Goal: Browse casually: Explore the website without a specific task or goal

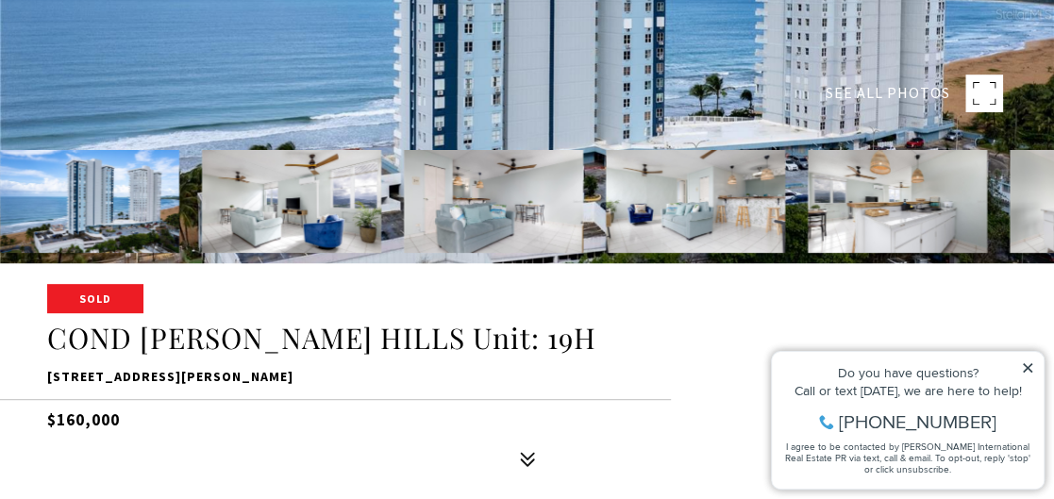
scroll to position [283, 0]
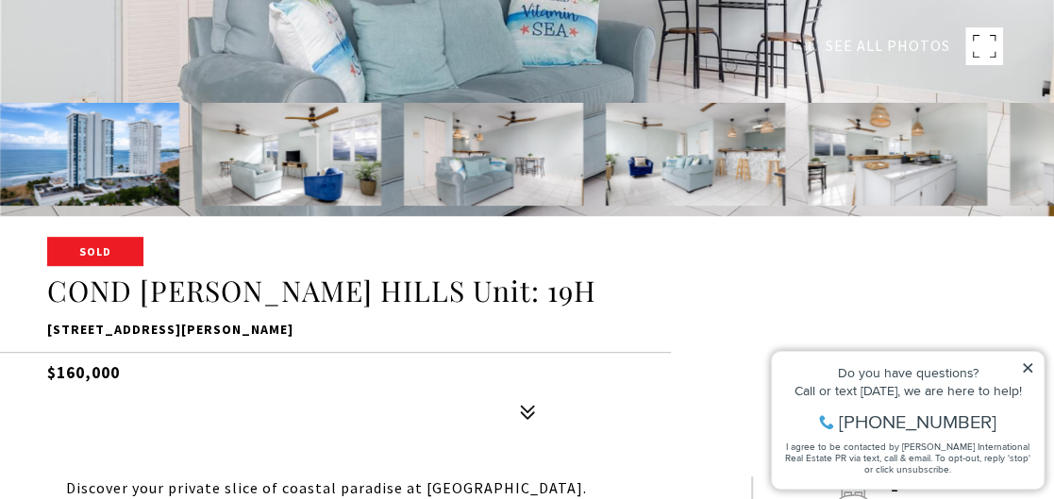
click at [1026, 366] on icon at bounding box center [1027, 367] width 13 height 13
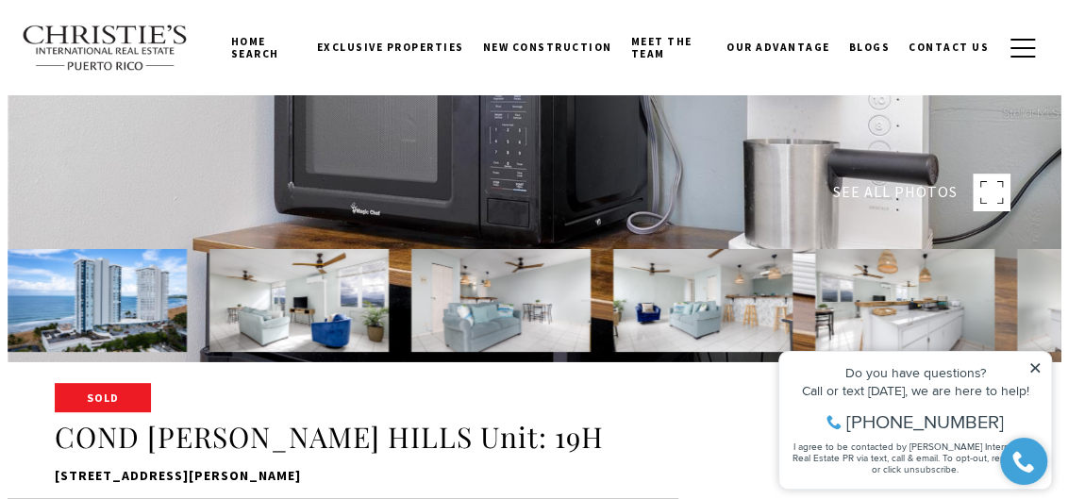
scroll to position [93, 0]
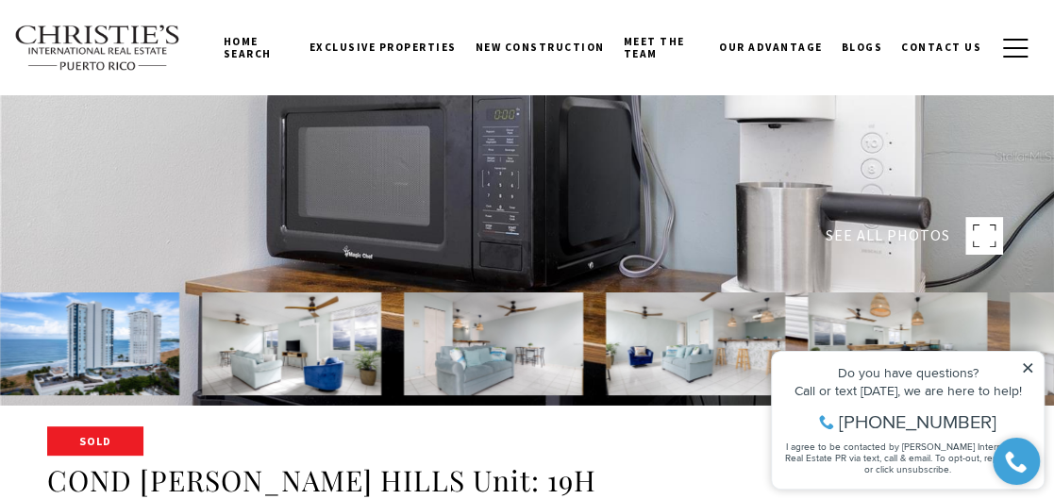
click at [300, 247] on div at bounding box center [527, 156] width 1054 height 499
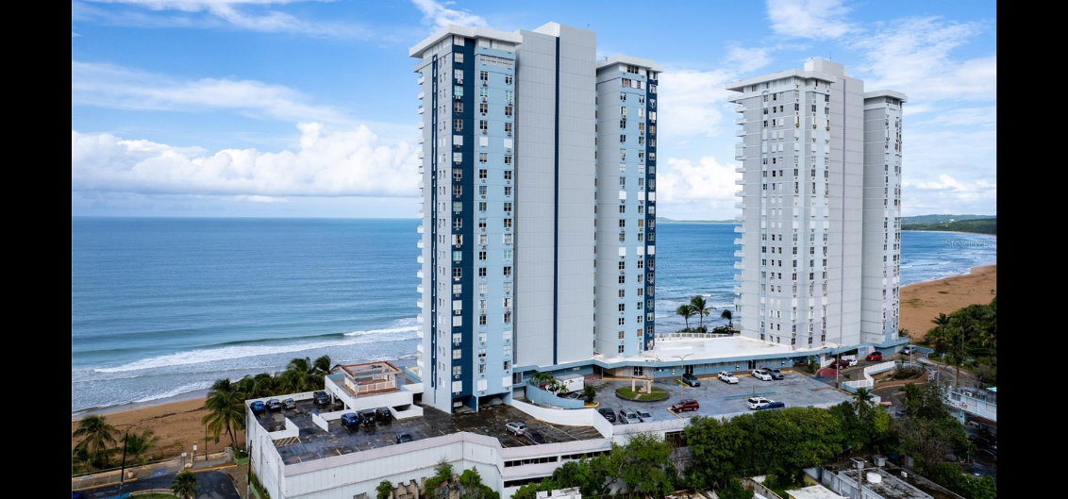
click at [370, 233] on div at bounding box center [534, 243] width 925 height 518
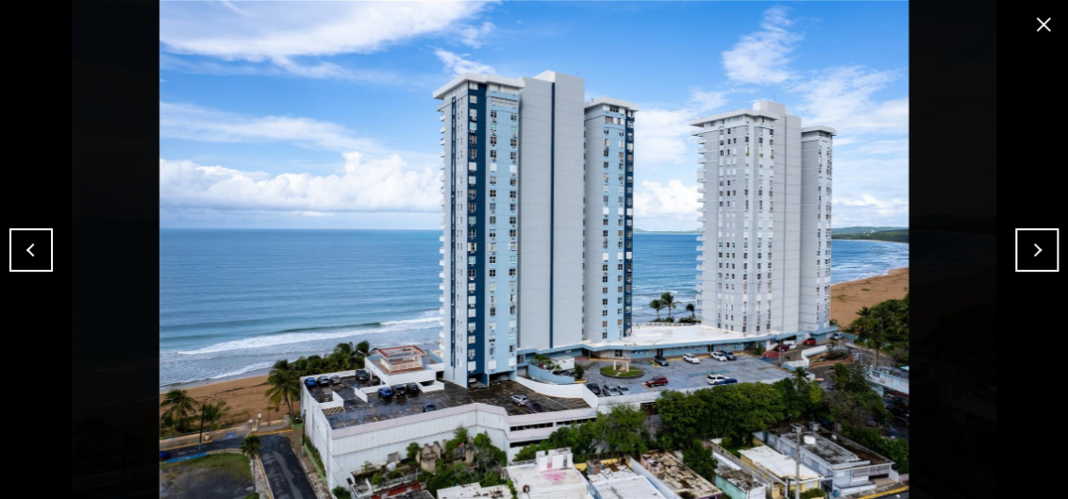
click at [1030, 251] on button "Next" at bounding box center [1036, 249] width 43 height 43
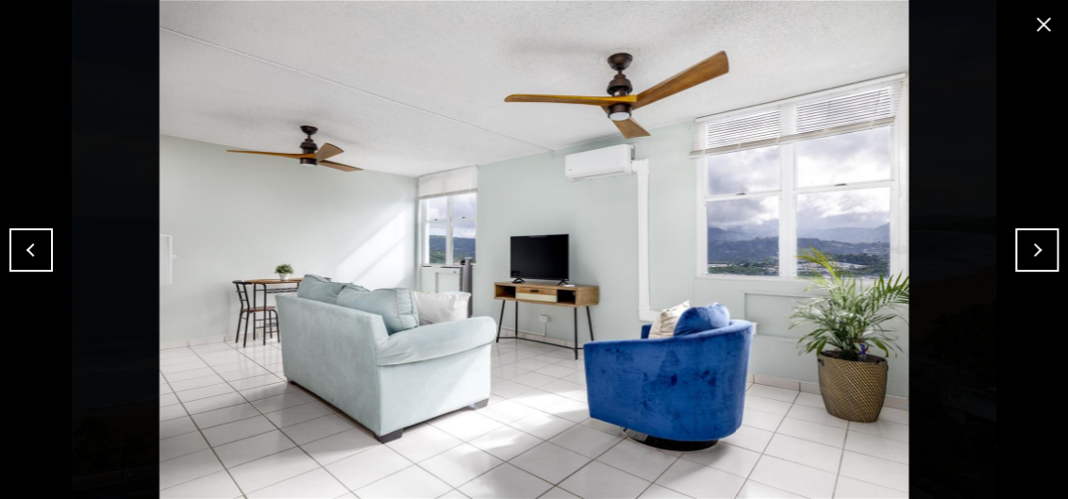
click at [1041, 254] on button "Next" at bounding box center [1036, 249] width 43 height 43
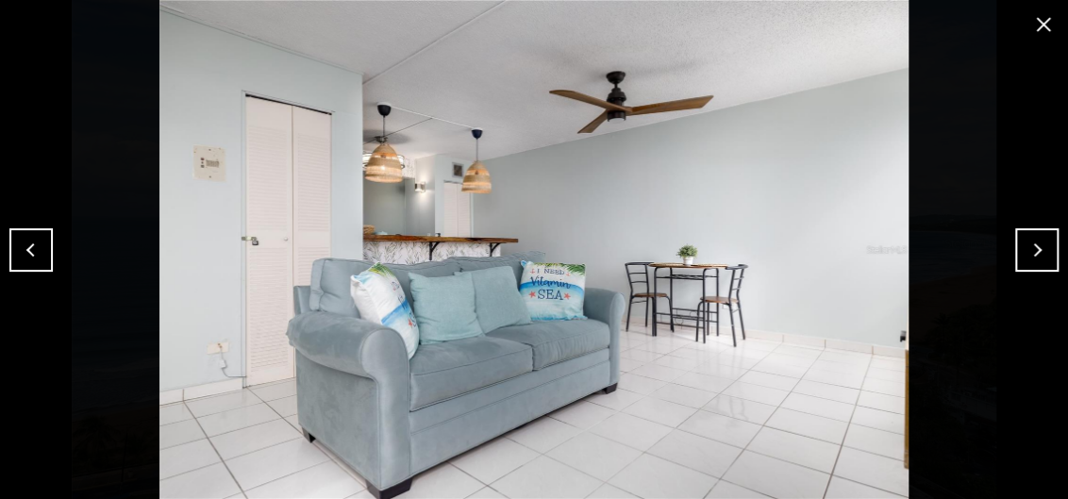
click at [1033, 252] on button "Next" at bounding box center [1036, 249] width 43 height 43
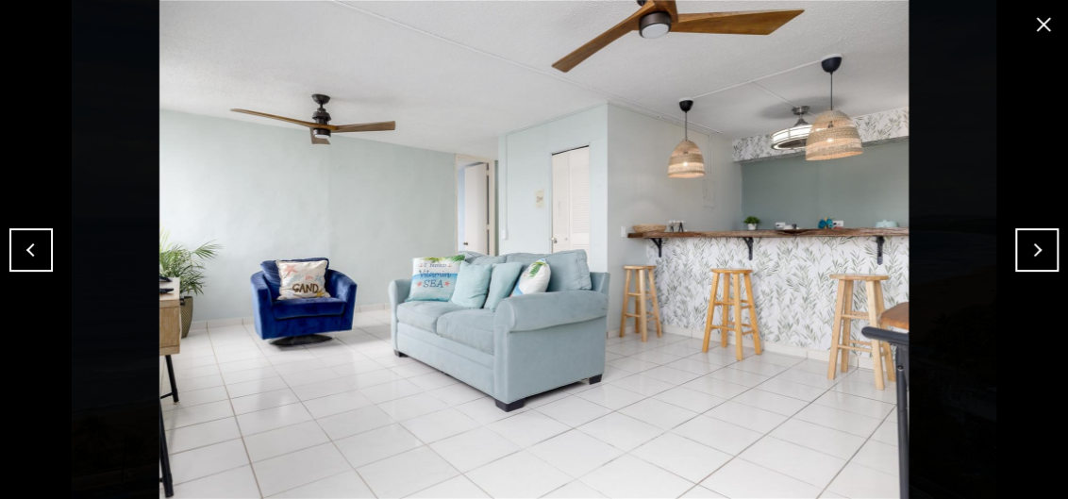
click at [1031, 255] on button "Next" at bounding box center [1036, 249] width 43 height 43
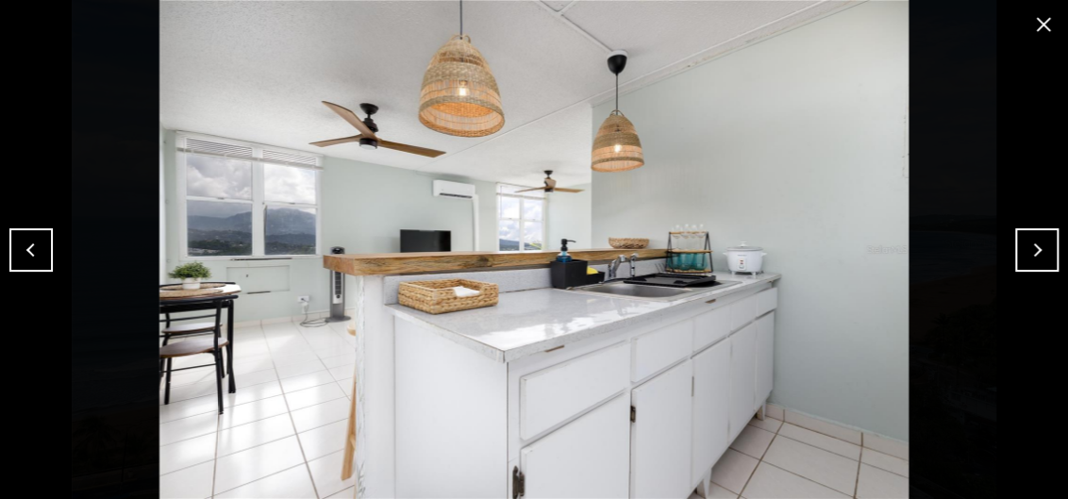
click at [1037, 254] on button "Next" at bounding box center [1036, 249] width 43 height 43
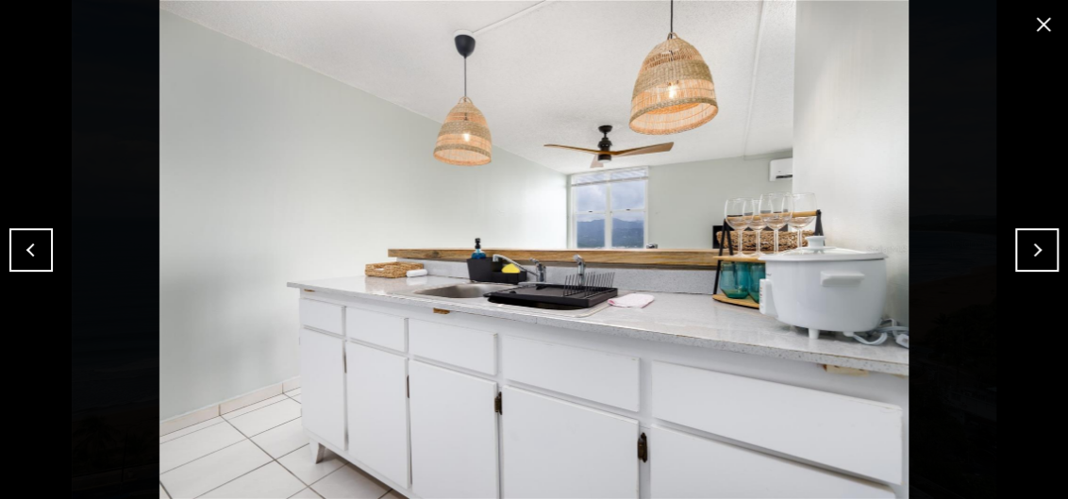
click at [1034, 251] on button "Next" at bounding box center [1036, 249] width 43 height 43
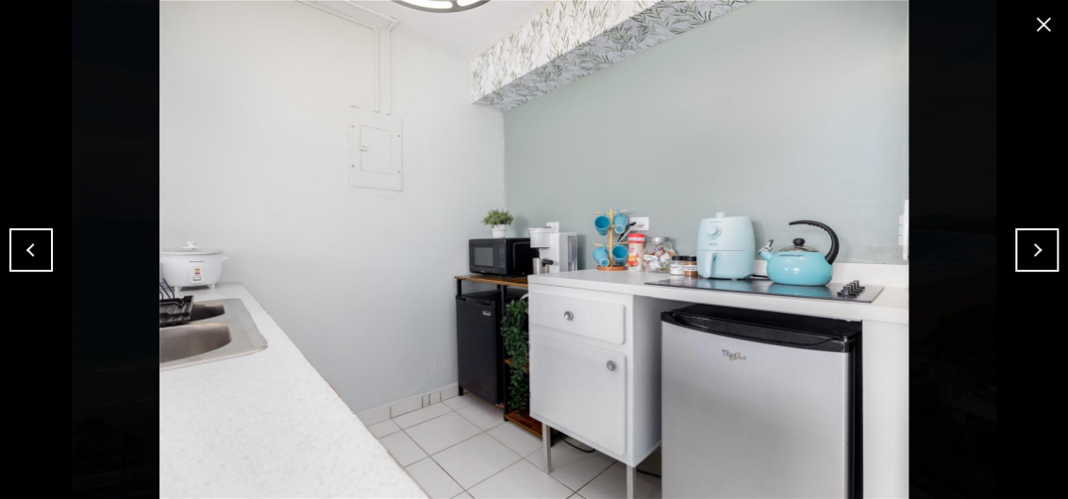
click at [1034, 259] on button "Next" at bounding box center [1036, 249] width 43 height 43
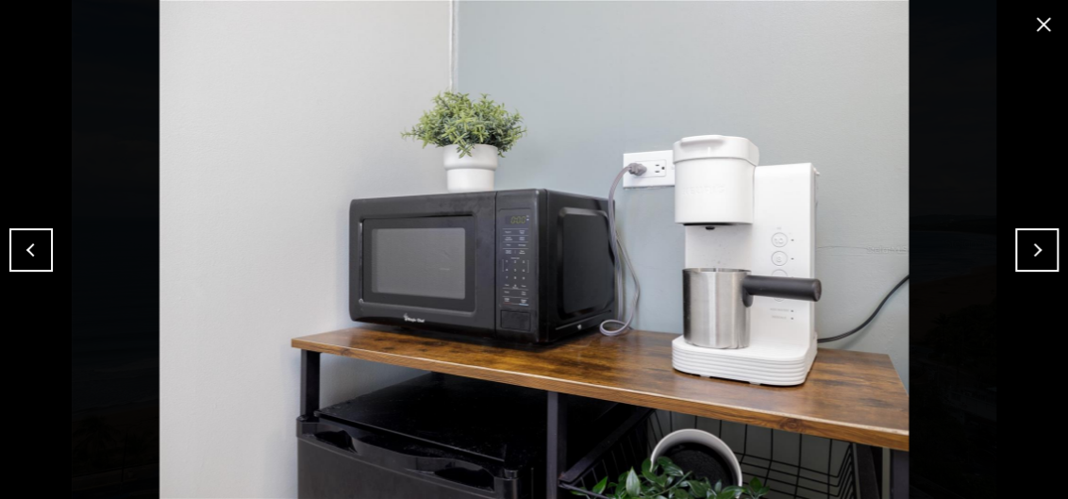
click at [31, 254] on button "Previous" at bounding box center [30, 249] width 43 height 43
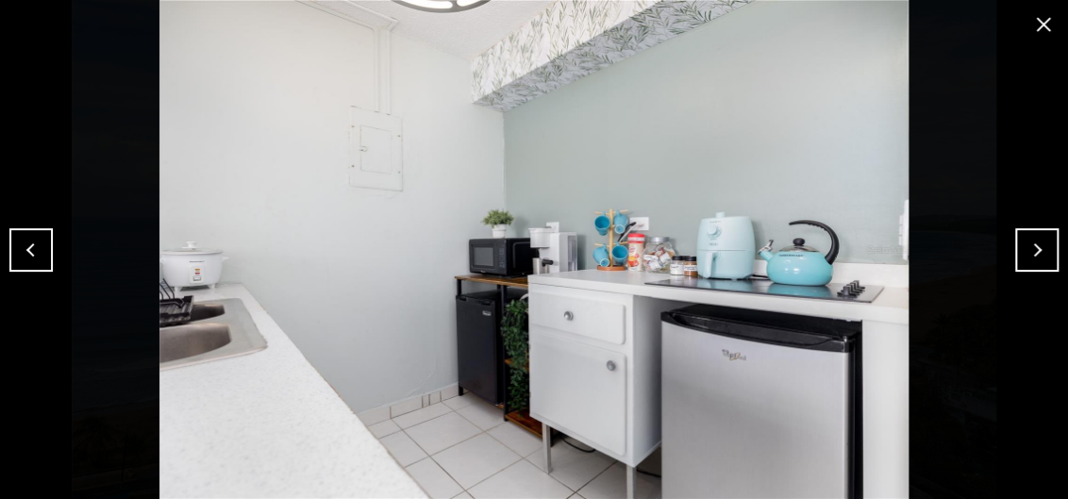
click at [1034, 259] on button "Next" at bounding box center [1036, 249] width 43 height 43
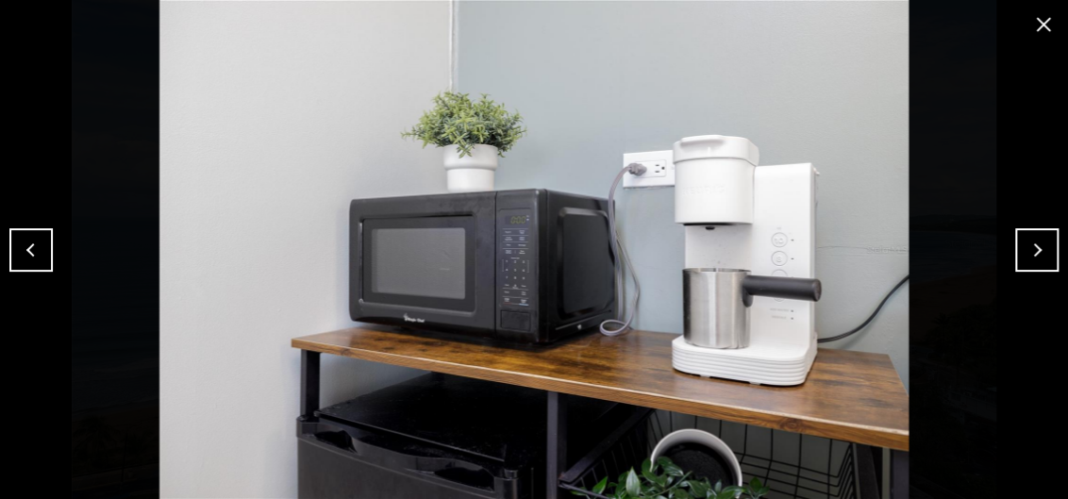
click at [1044, 252] on button "Next" at bounding box center [1036, 249] width 43 height 43
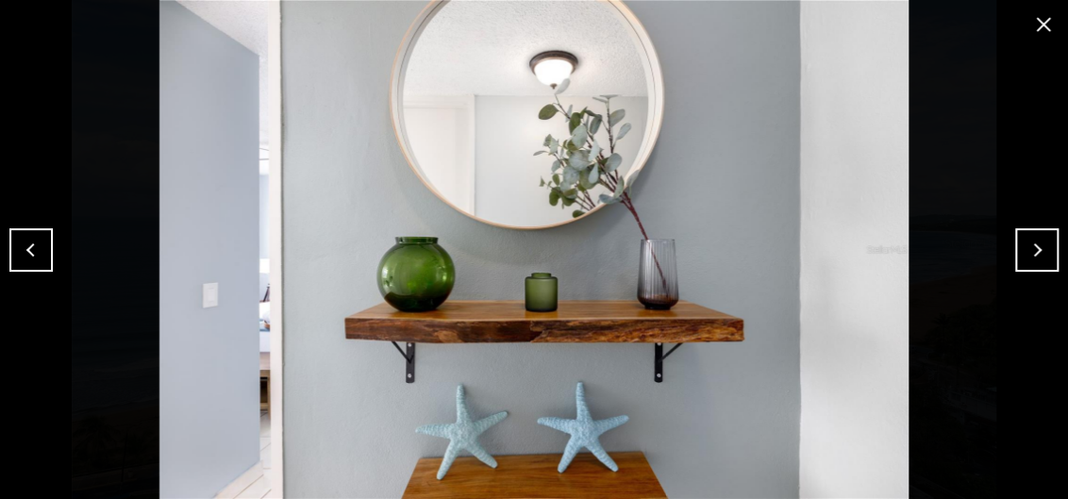
click at [1038, 254] on button "Next" at bounding box center [1036, 249] width 43 height 43
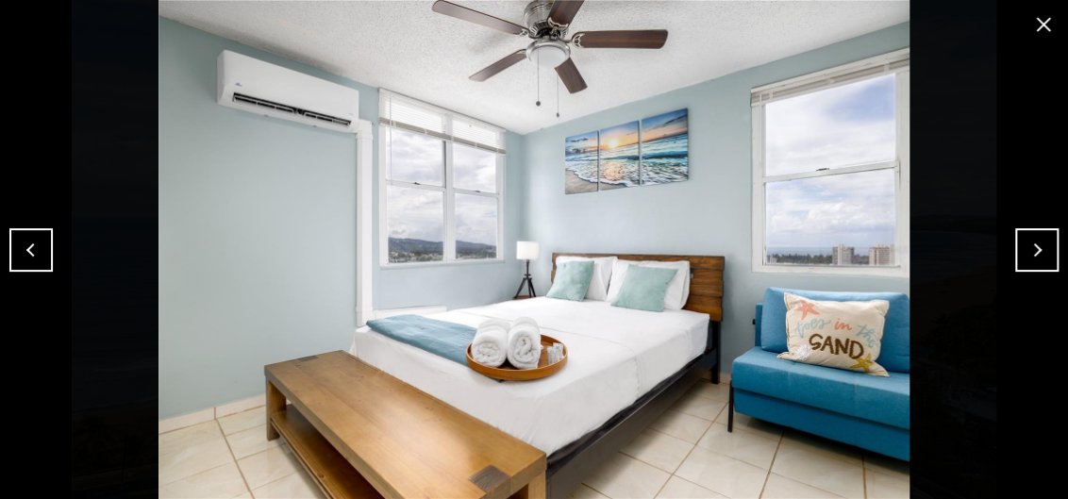
click at [1045, 242] on button "Next" at bounding box center [1036, 249] width 43 height 43
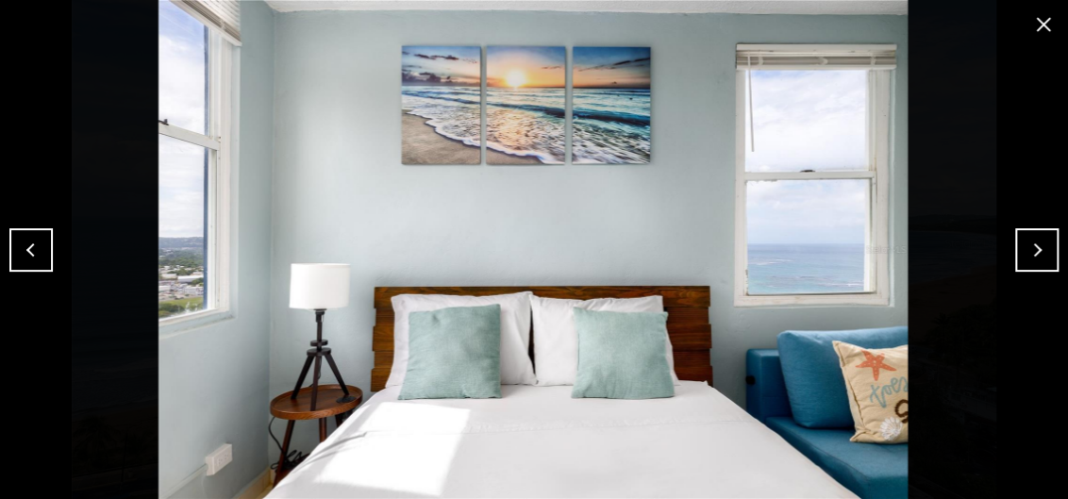
drag, startPoint x: 587, startPoint y: 345, endPoint x: 577, endPoint y: 347, distance: 10.5
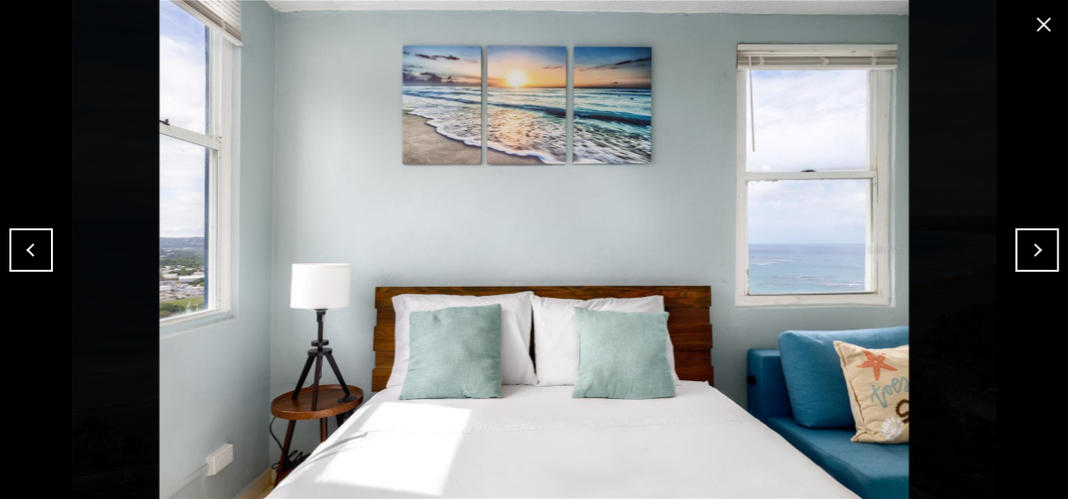
click at [1034, 252] on button "Next" at bounding box center [1036, 249] width 43 height 43
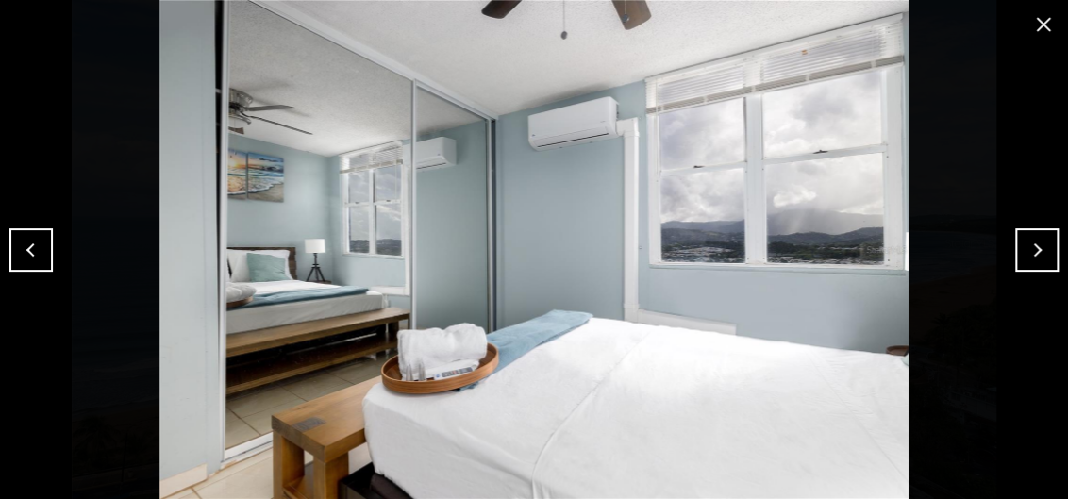
click at [1044, 239] on button "Next" at bounding box center [1036, 249] width 43 height 43
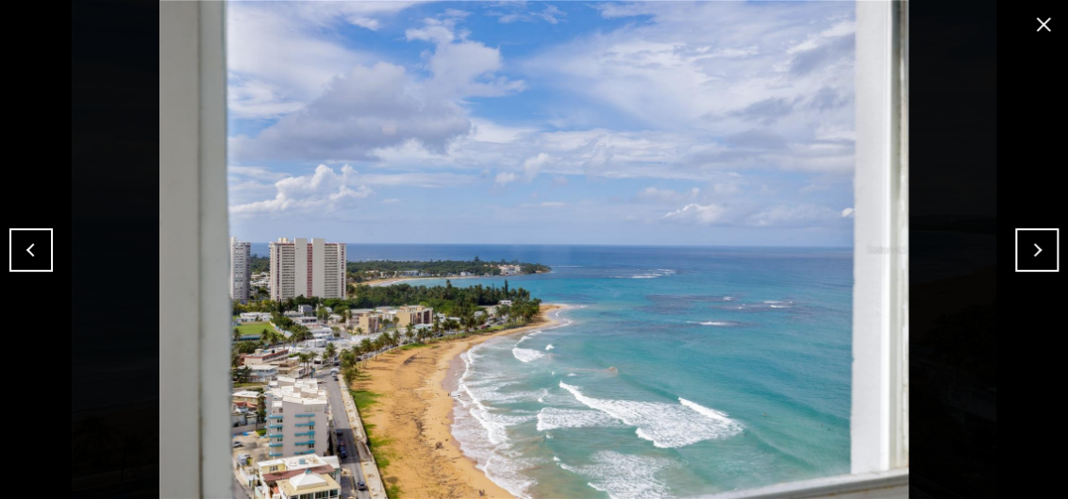
click at [1038, 249] on button "Next" at bounding box center [1036, 249] width 43 height 43
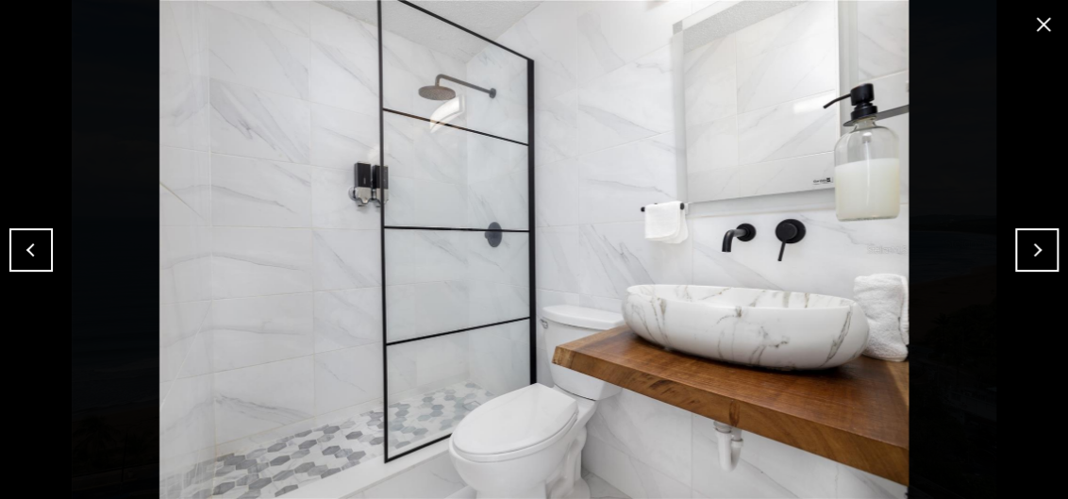
click at [1036, 246] on button "Next" at bounding box center [1036, 249] width 43 height 43
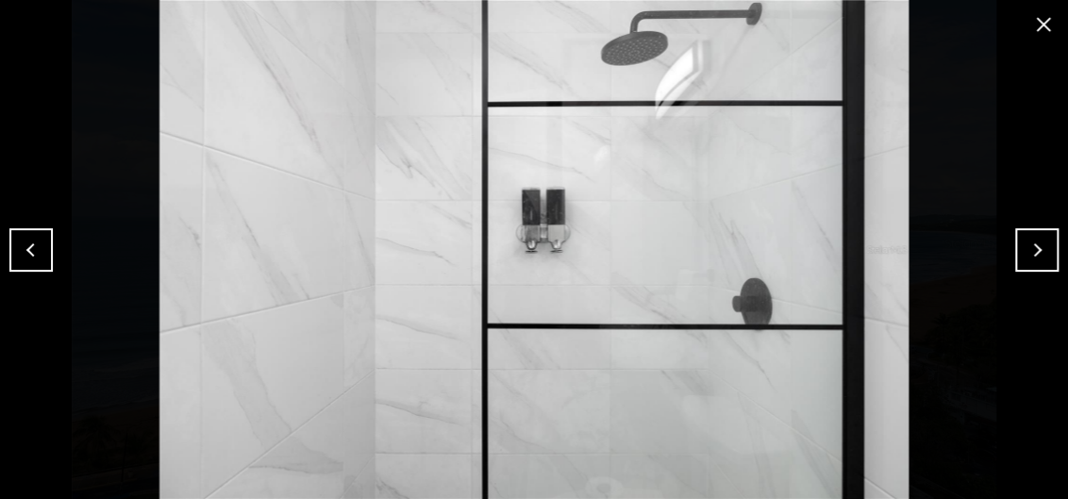
drag, startPoint x: 538, startPoint y: 334, endPoint x: 1034, endPoint y: 253, distance: 502.9
click at [1034, 253] on button "Next" at bounding box center [1036, 249] width 43 height 43
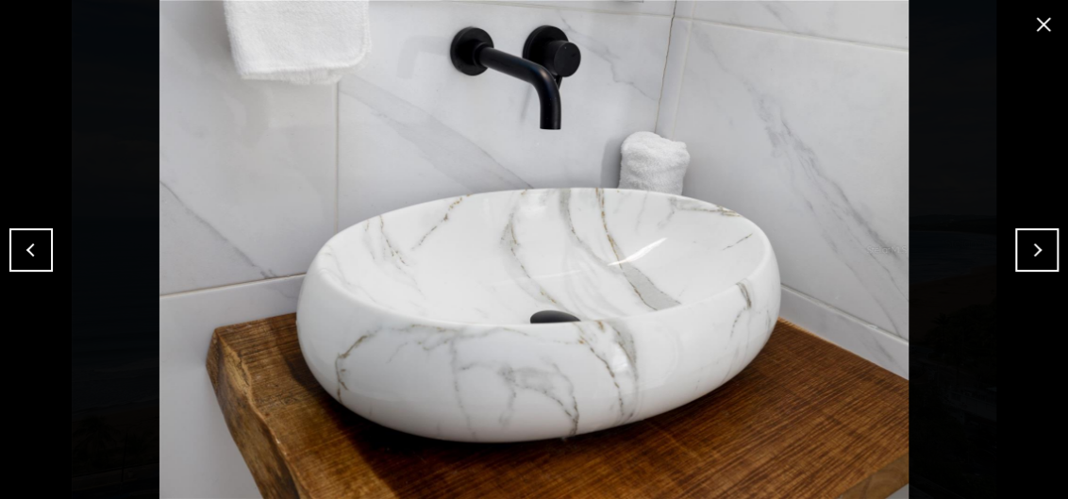
click at [1034, 253] on button "Next" at bounding box center [1036, 249] width 43 height 43
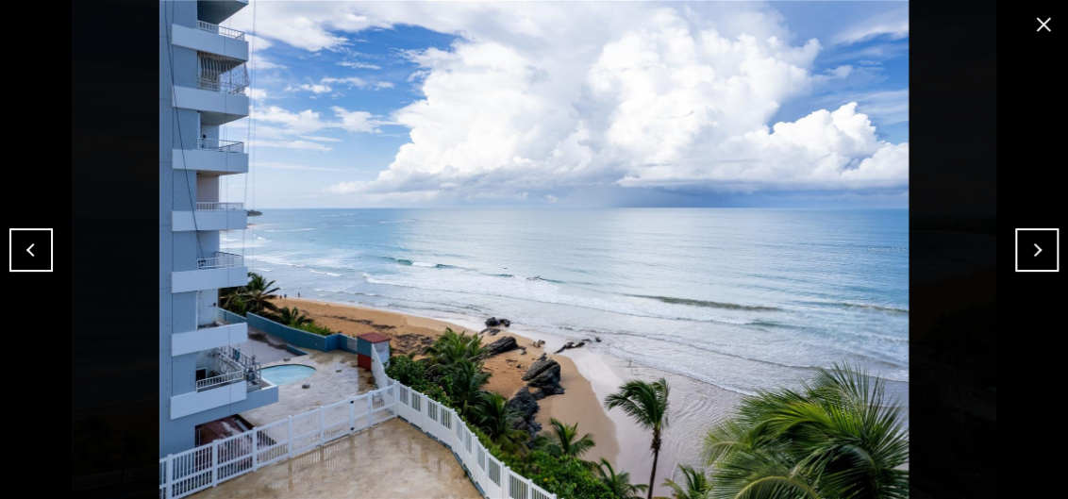
click at [1039, 242] on button "Next" at bounding box center [1036, 249] width 43 height 43
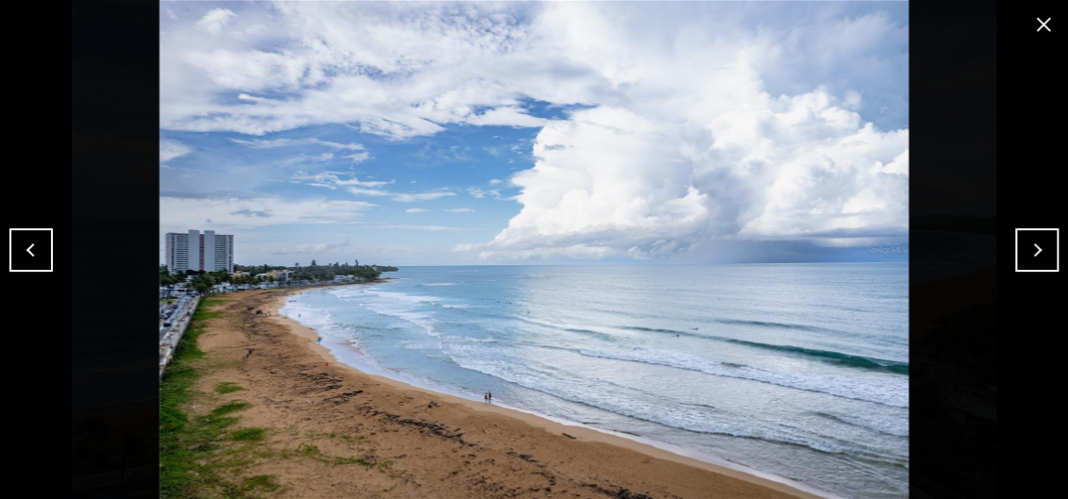
click at [1025, 260] on button "Next" at bounding box center [1036, 249] width 43 height 43
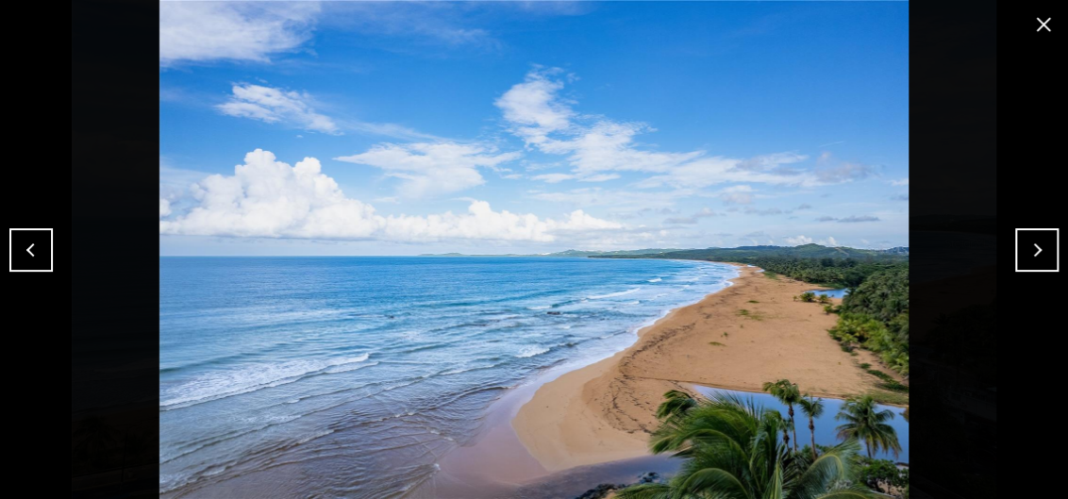
click at [1029, 250] on button "Next" at bounding box center [1036, 249] width 43 height 43
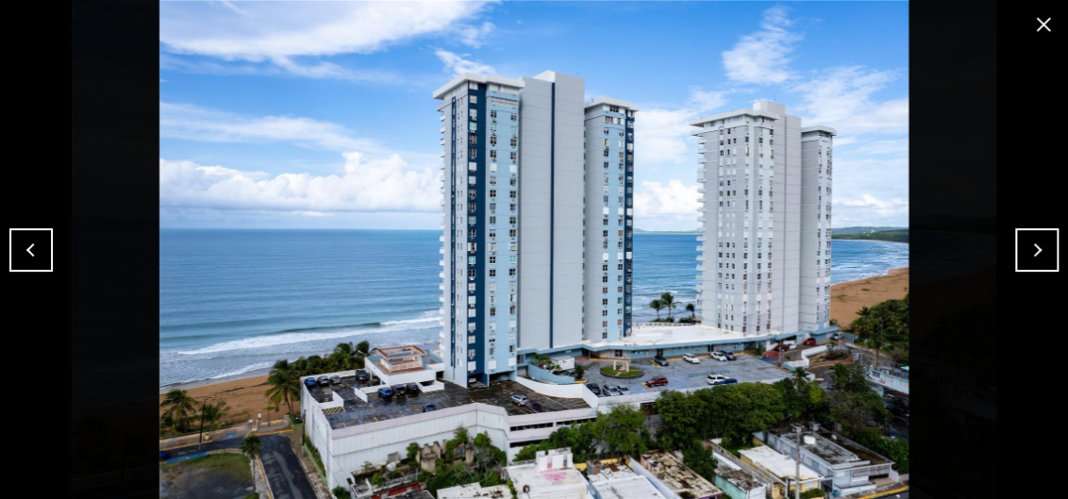
click at [1034, 249] on button "Next" at bounding box center [1036, 249] width 43 height 43
